Goal: Task Accomplishment & Management: Use online tool/utility

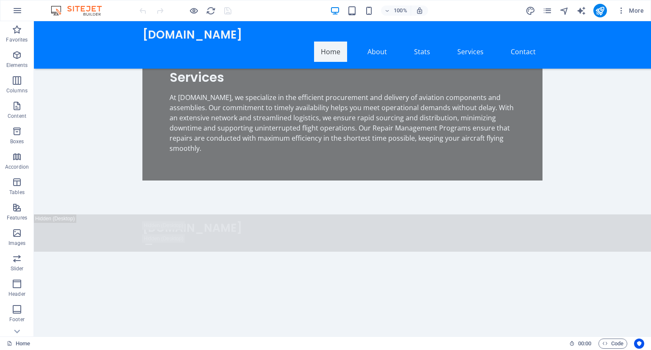
scroll to position [755, 0]
click at [12, 6] on icon "button" at bounding box center [17, 11] width 10 height 10
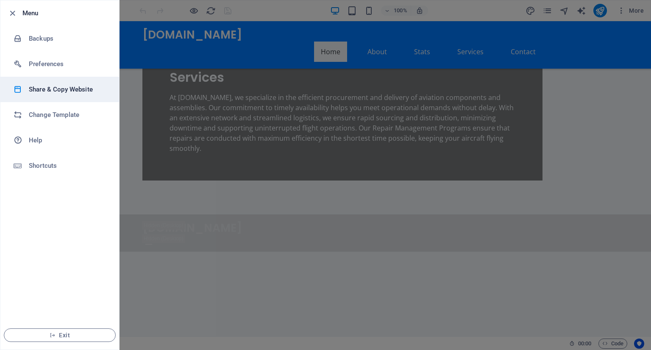
click at [57, 96] on li "Share & Copy Website" at bounding box center [59, 89] width 119 height 25
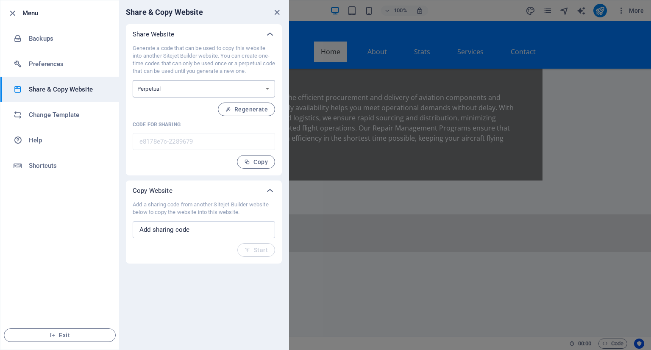
click at [199, 90] on select "One-time Perpetual" at bounding box center [204, 88] width 142 height 17
click at [84, 112] on h6 "Change Template" at bounding box center [68, 115] width 78 height 10
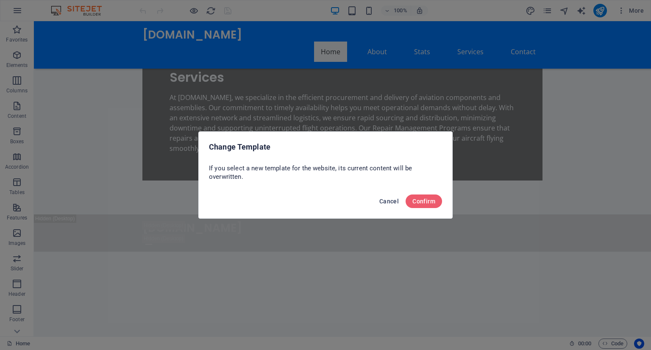
click at [391, 200] on span "Cancel" at bounding box center [388, 201] width 19 height 7
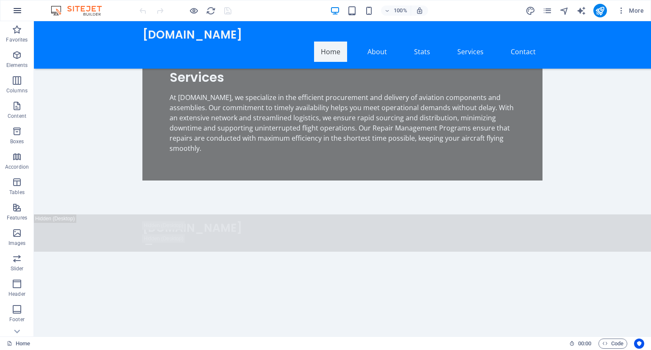
click at [17, 7] on icon "button" at bounding box center [17, 11] width 10 height 10
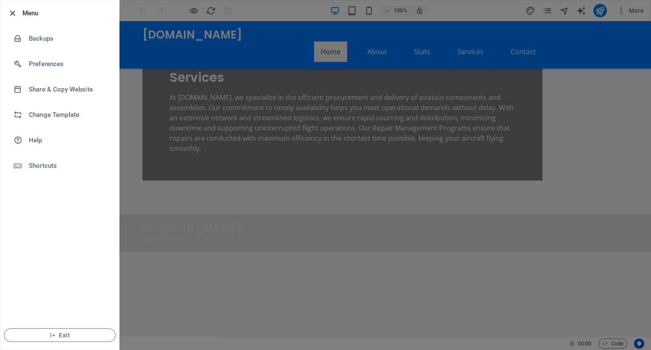
click at [11, 13] on icon "button" at bounding box center [13, 13] width 10 height 10
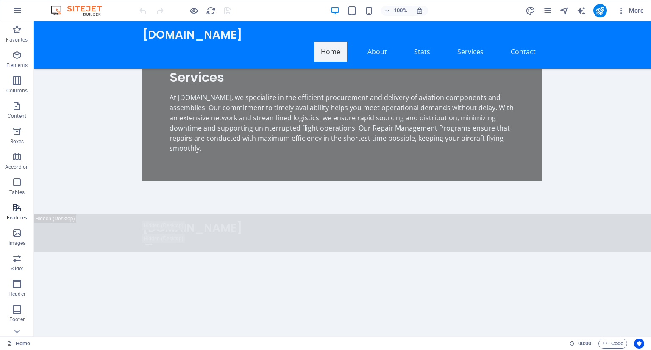
scroll to position [66, 0]
